Goal: Task Accomplishment & Management: Manage account settings

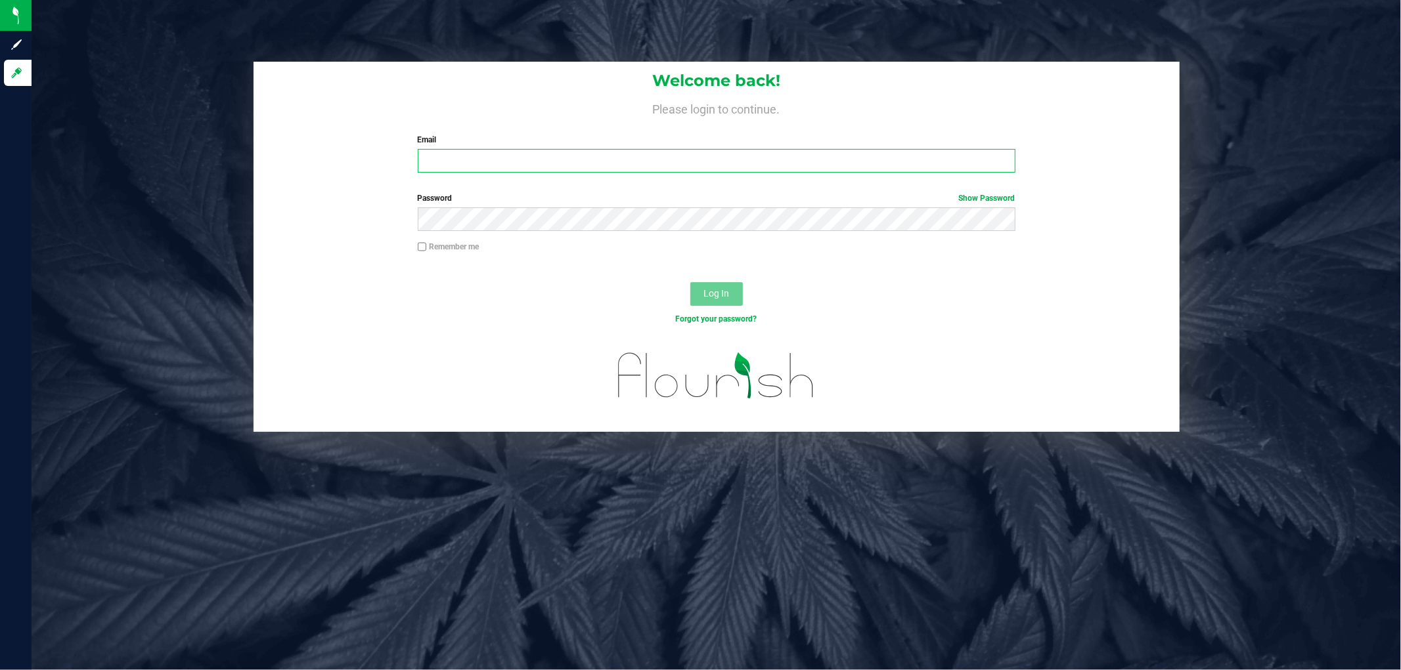
click at [568, 165] on input "Email" at bounding box center [717, 161] width 598 height 24
type input "[EMAIL_ADDRESS][DOMAIN_NAME]"
click at [690, 282] on button "Log In" at bounding box center [716, 294] width 53 height 24
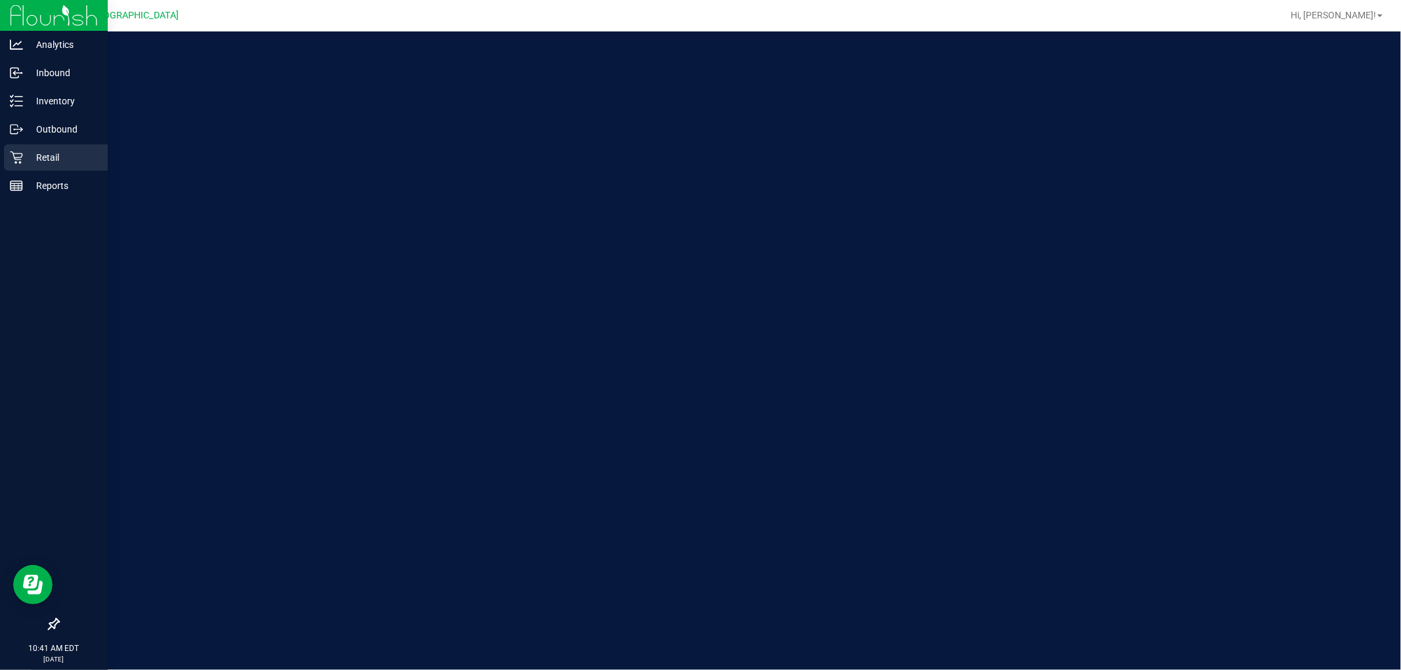
click at [66, 156] on p "Retail" at bounding box center [62, 158] width 79 height 16
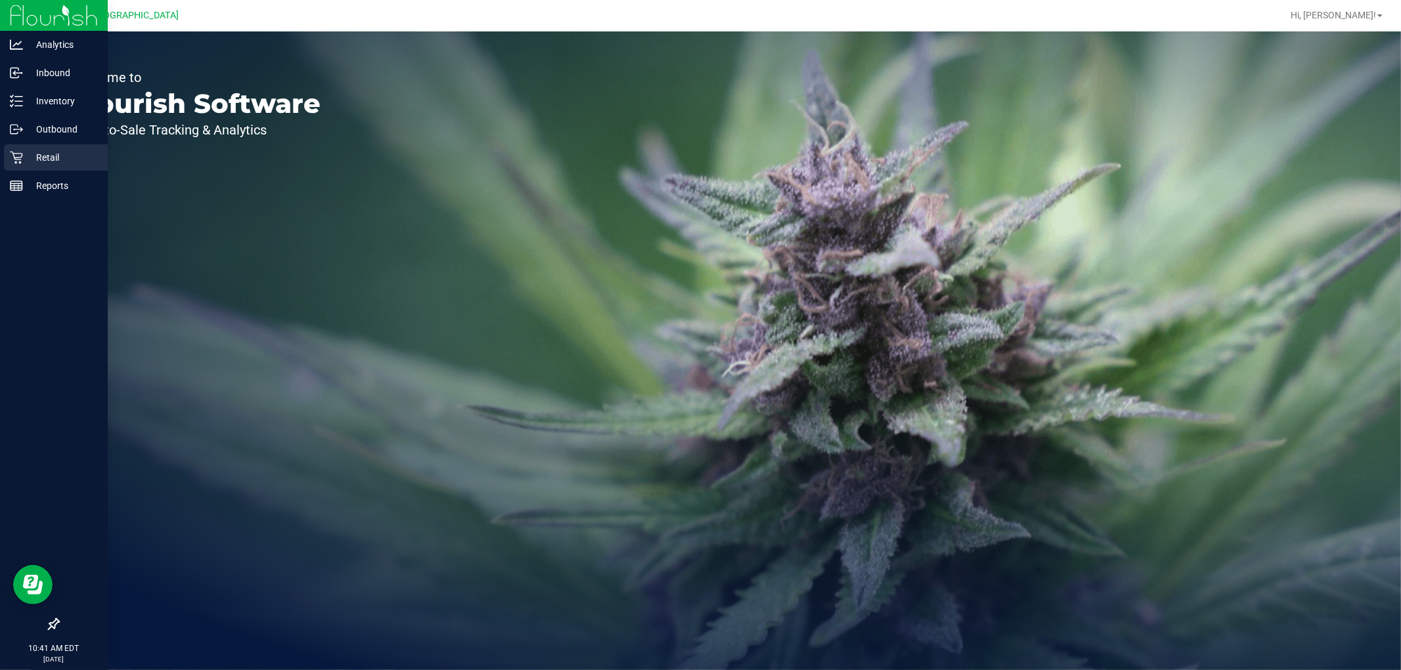
click at [22, 148] on div "Retail" at bounding box center [56, 157] width 104 height 26
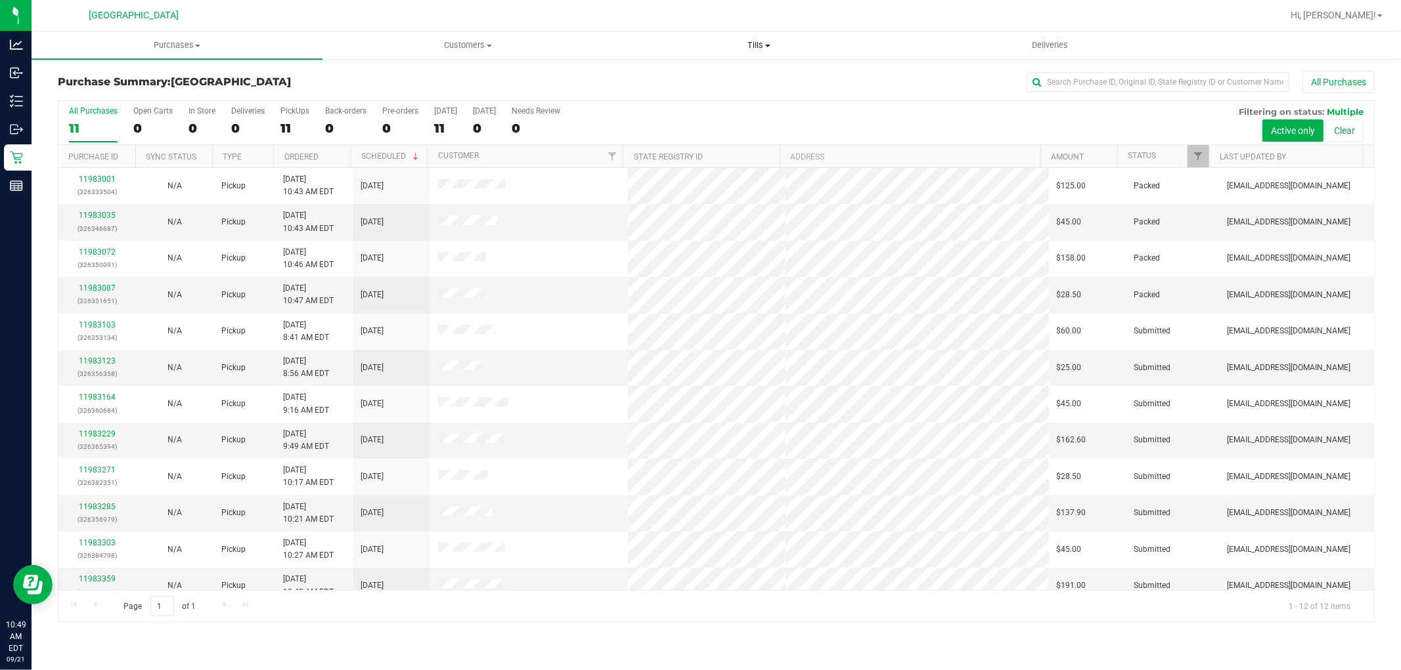
click at [762, 37] on uib-tab-heading "Tills Manage tills Reconcile e-payments" at bounding box center [759, 45] width 290 height 26
click at [668, 82] on span "Manage tills" at bounding box center [657, 79] width 89 height 11
